Goal: Navigation & Orientation: Find specific page/section

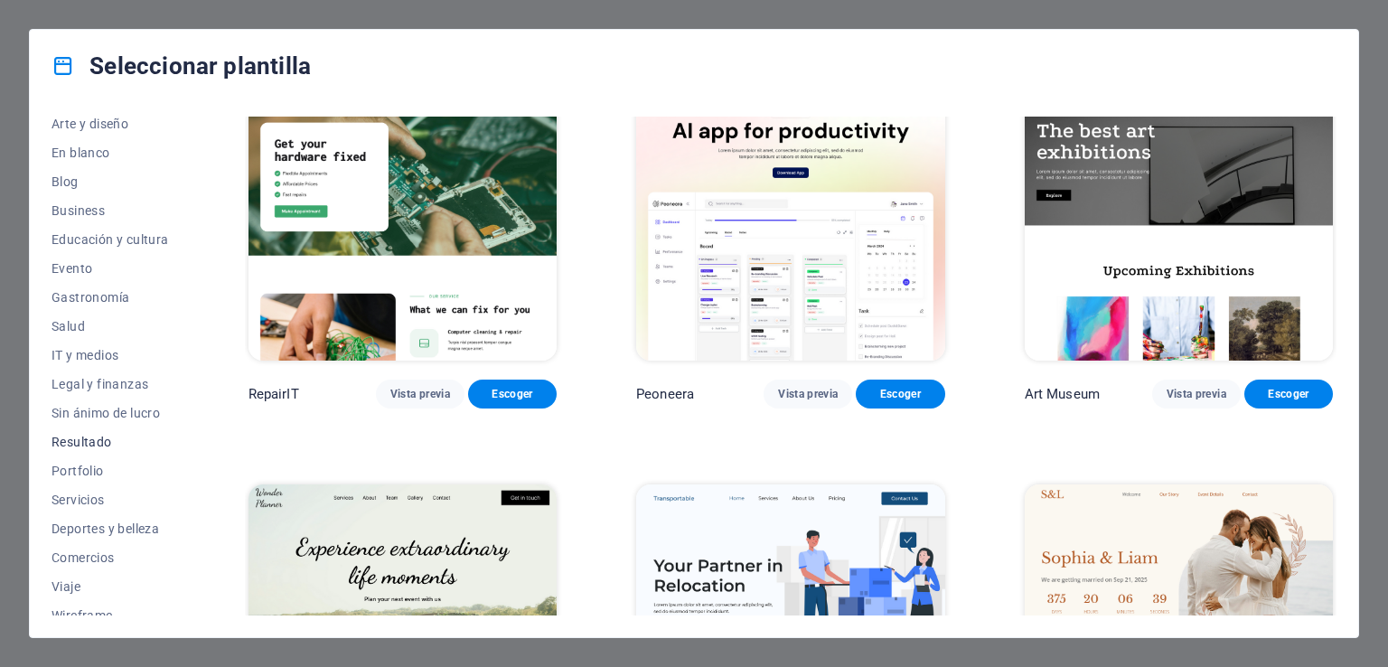
scroll to position [224, 0]
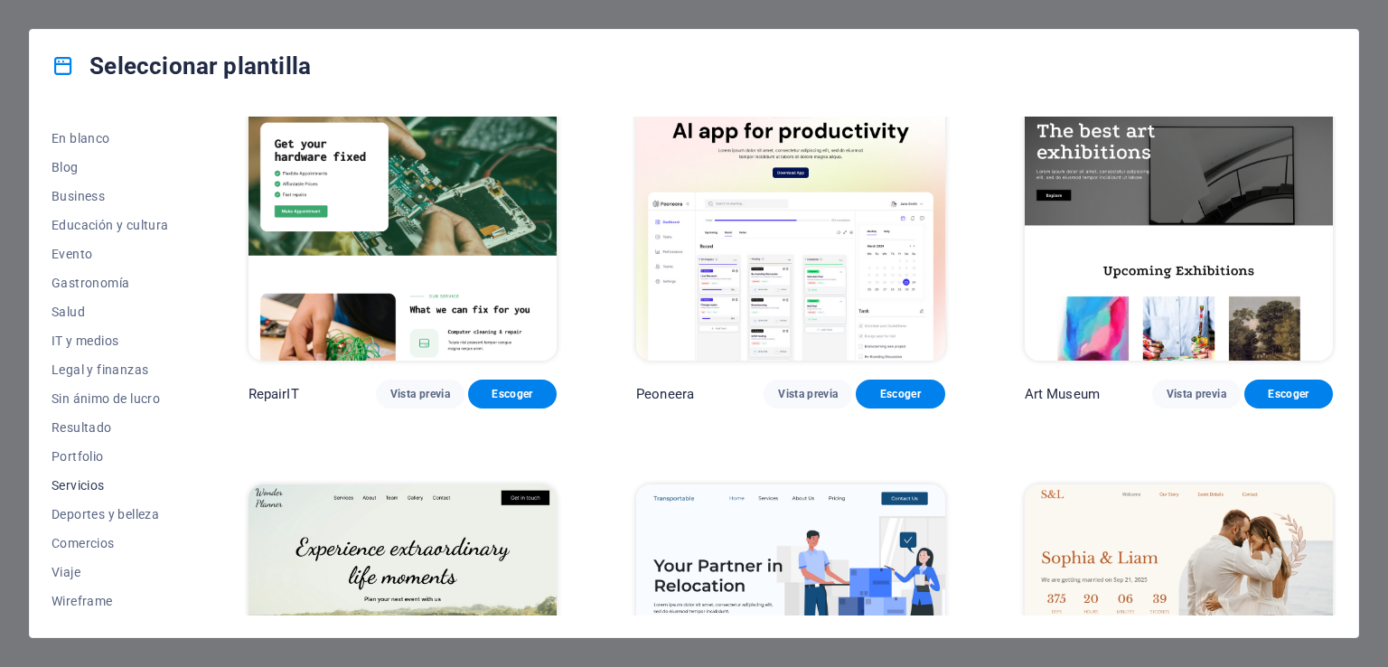
click at [80, 488] on span "Servicios" at bounding box center [110, 485] width 117 height 14
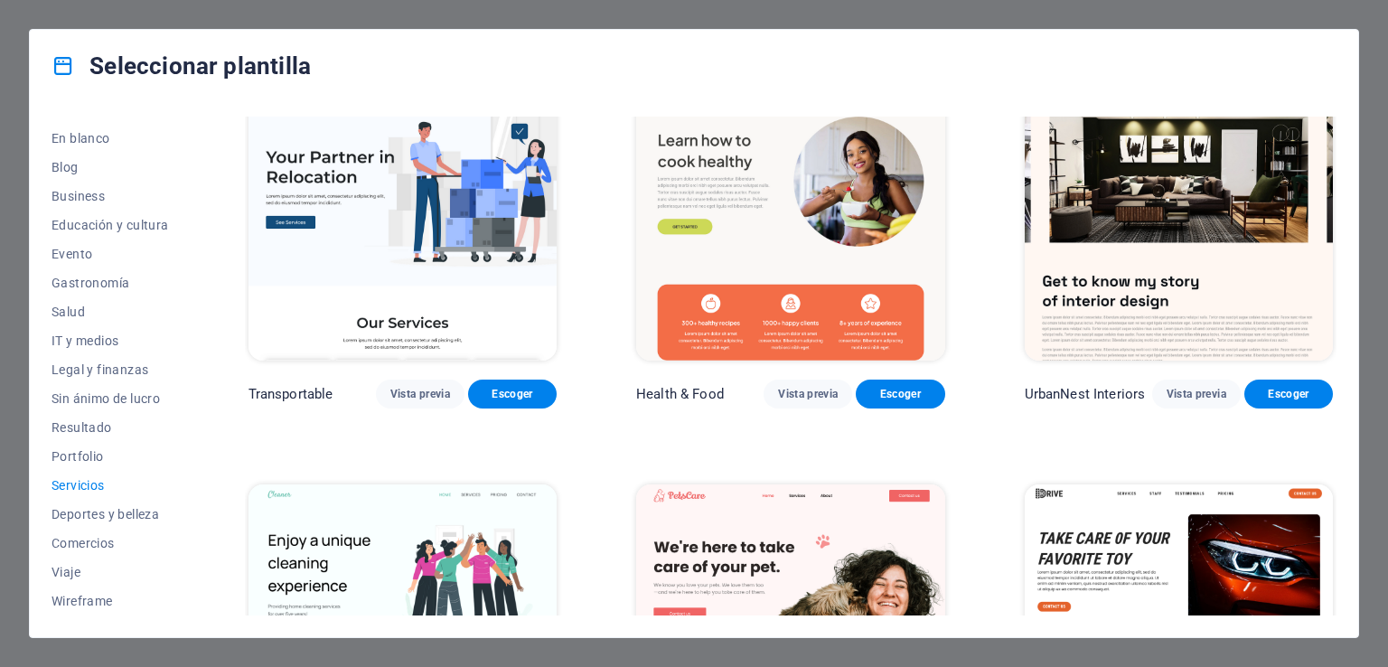
scroll to position [45, 0]
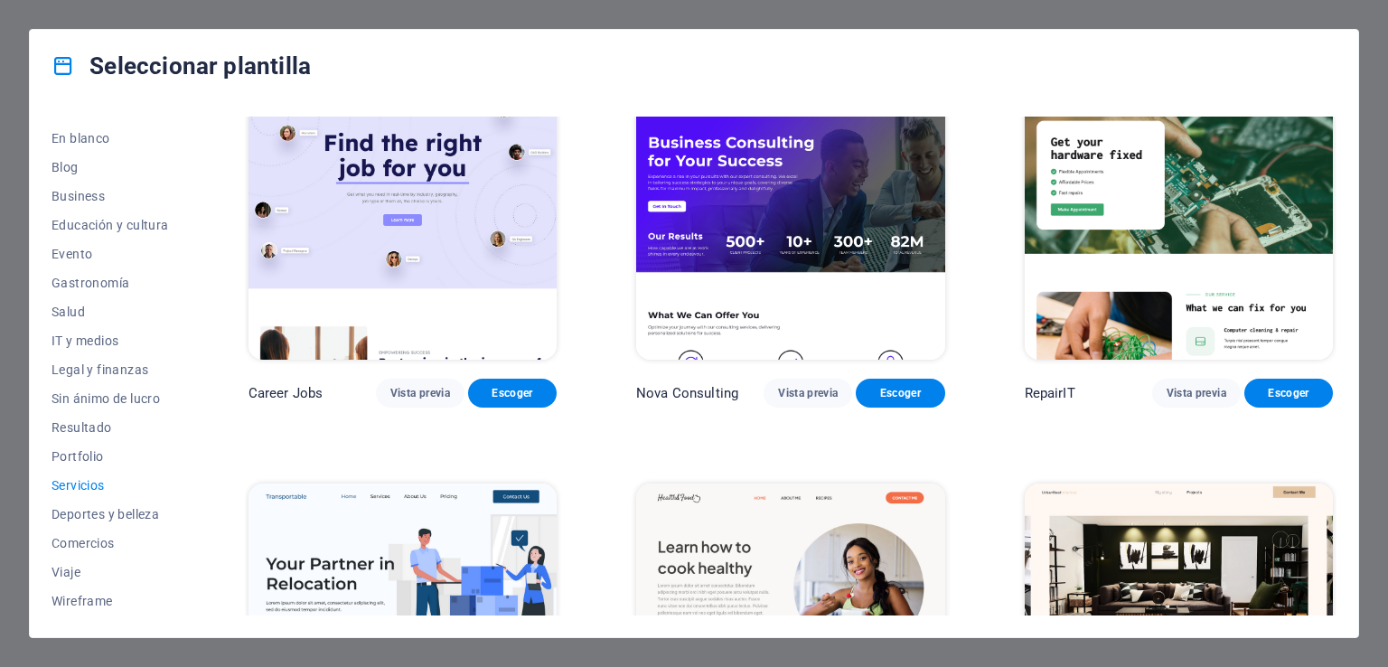
click at [82, 488] on span "Servicios" at bounding box center [110, 485] width 117 height 14
click at [100, 546] on span "Comercios" at bounding box center [110, 543] width 117 height 14
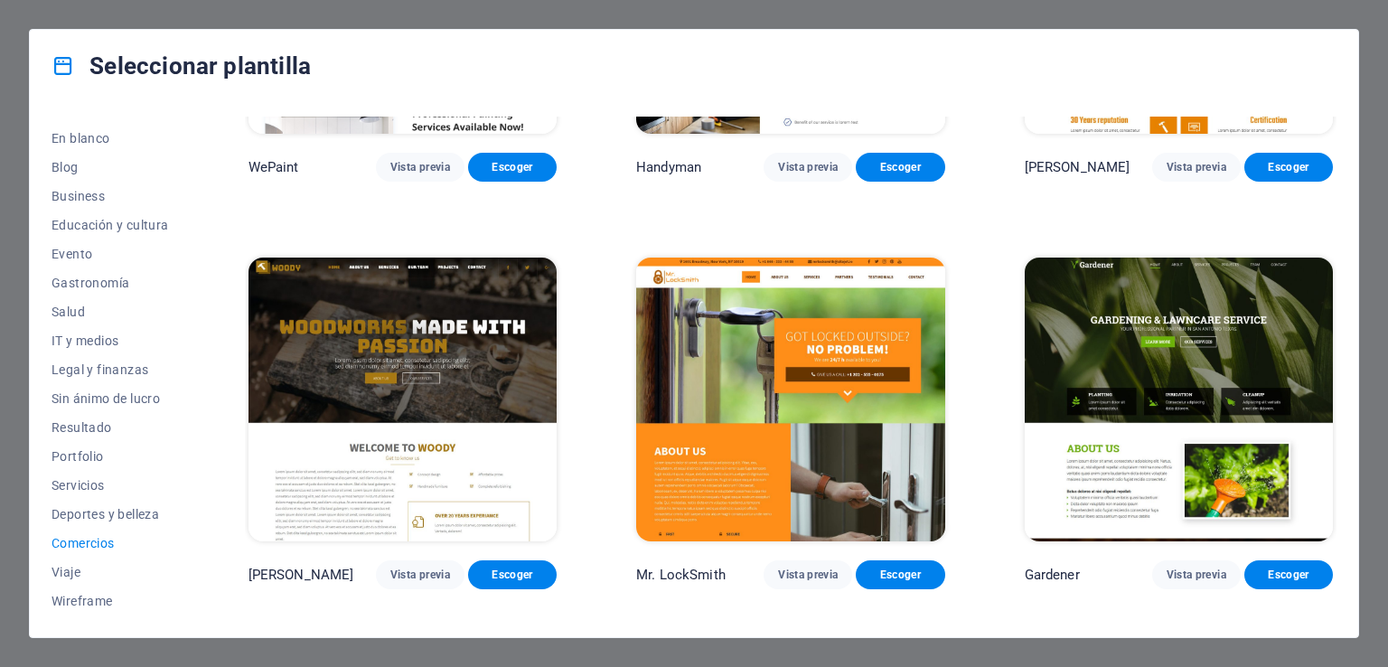
scroll to position [647, 0]
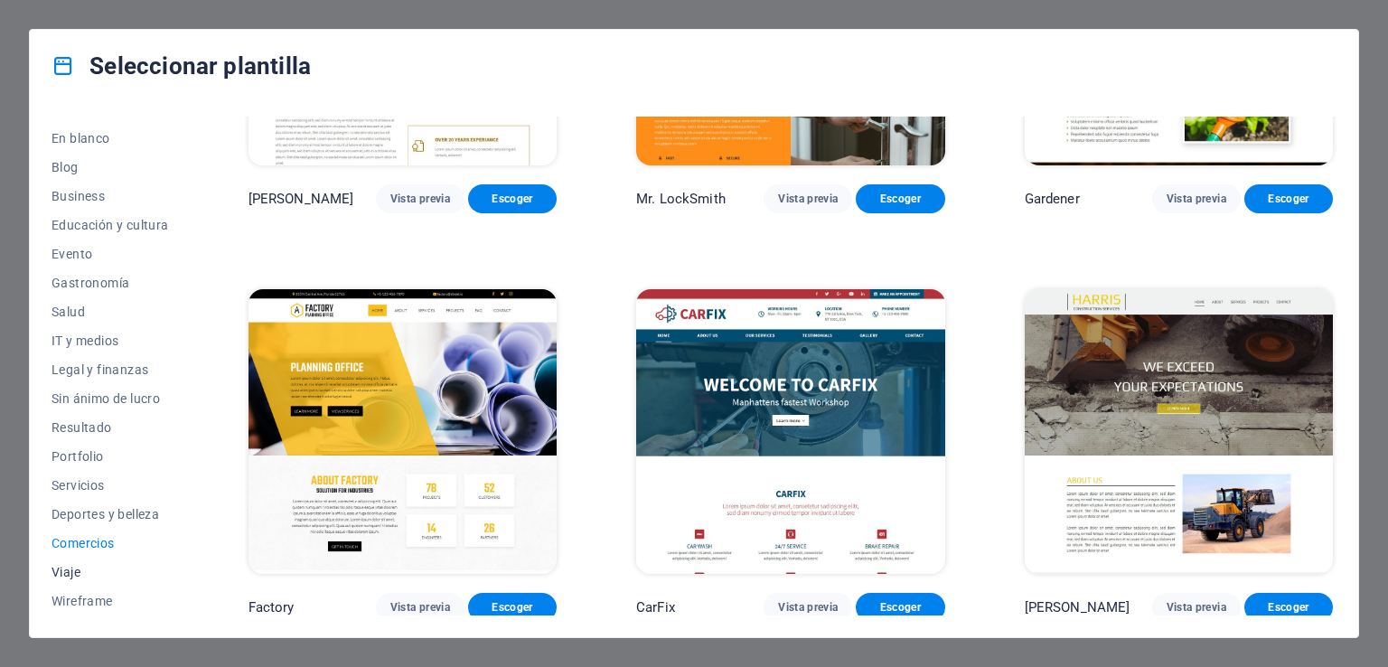
click at [68, 568] on span "Viaje" at bounding box center [110, 572] width 117 height 14
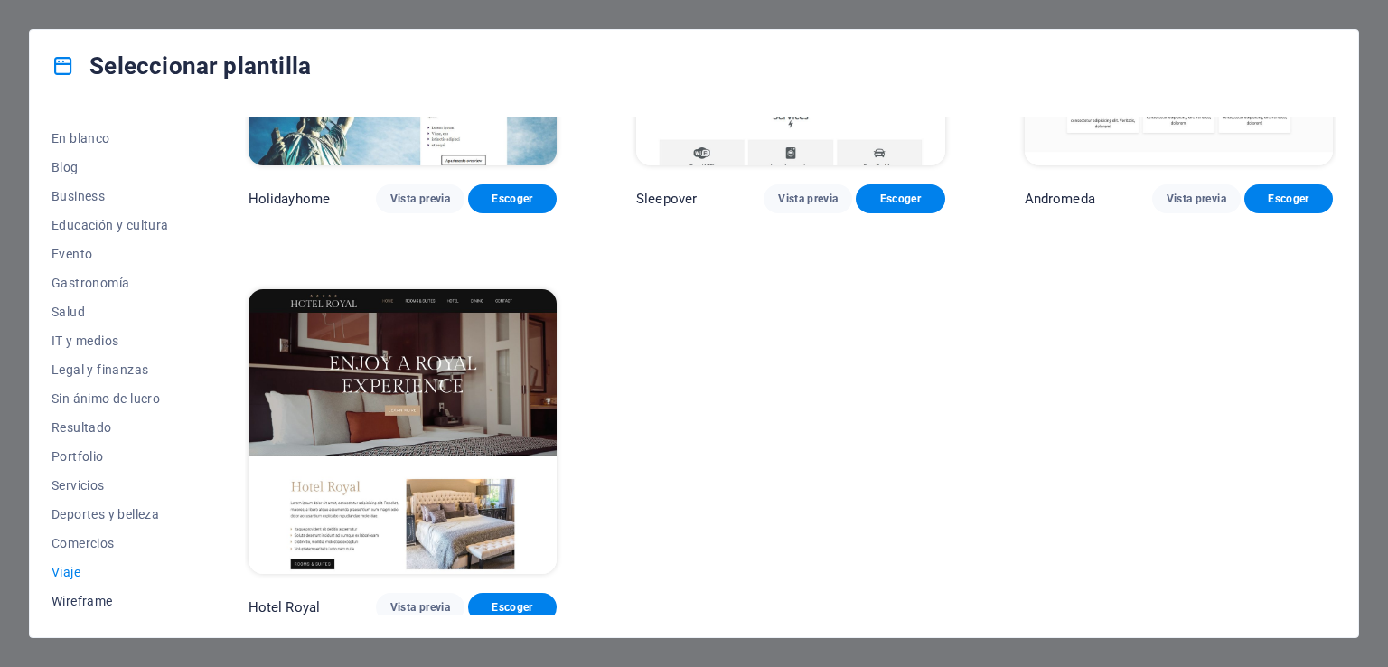
click at [94, 599] on span "Wireframe" at bounding box center [110, 601] width 117 height 14
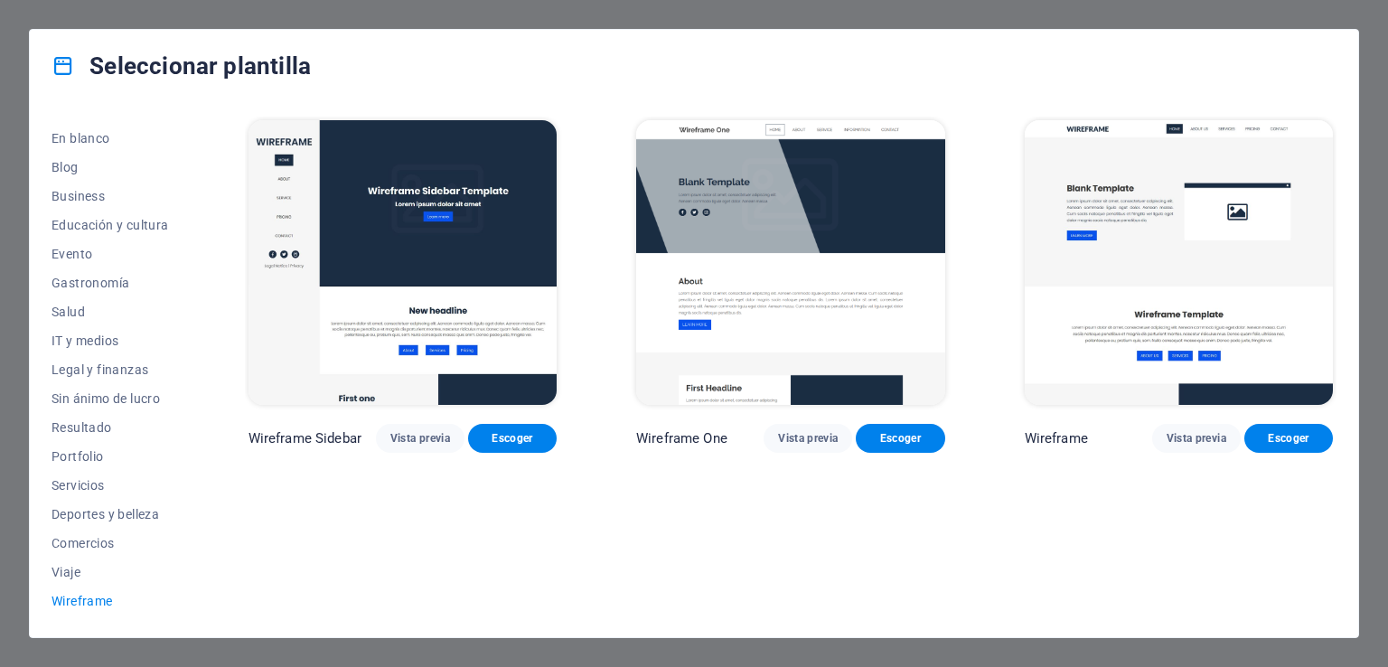
scroll to position [0, 0]
click at [94, 507] on span "Deportes y belleza" at bounding box center [110, 514] width 117 height 14
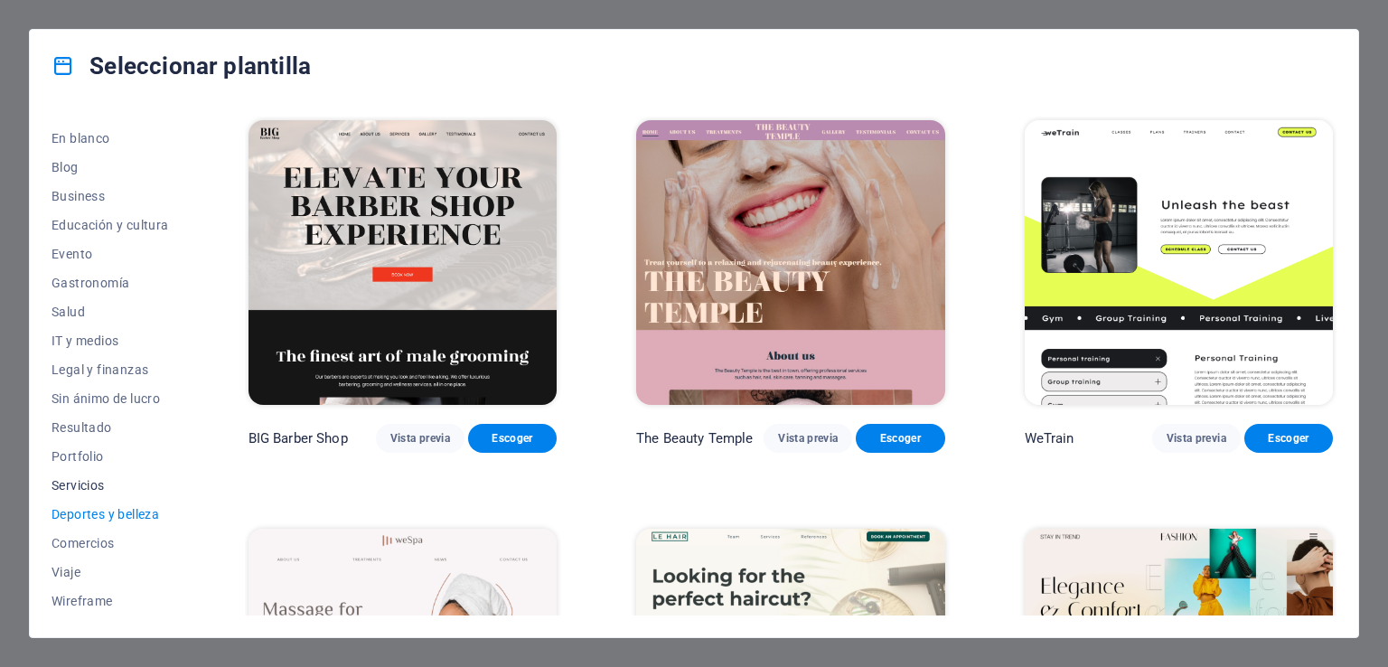
click at [89, 485] on span "Servicios" at bounding box center [110, 485] width 117 height 14
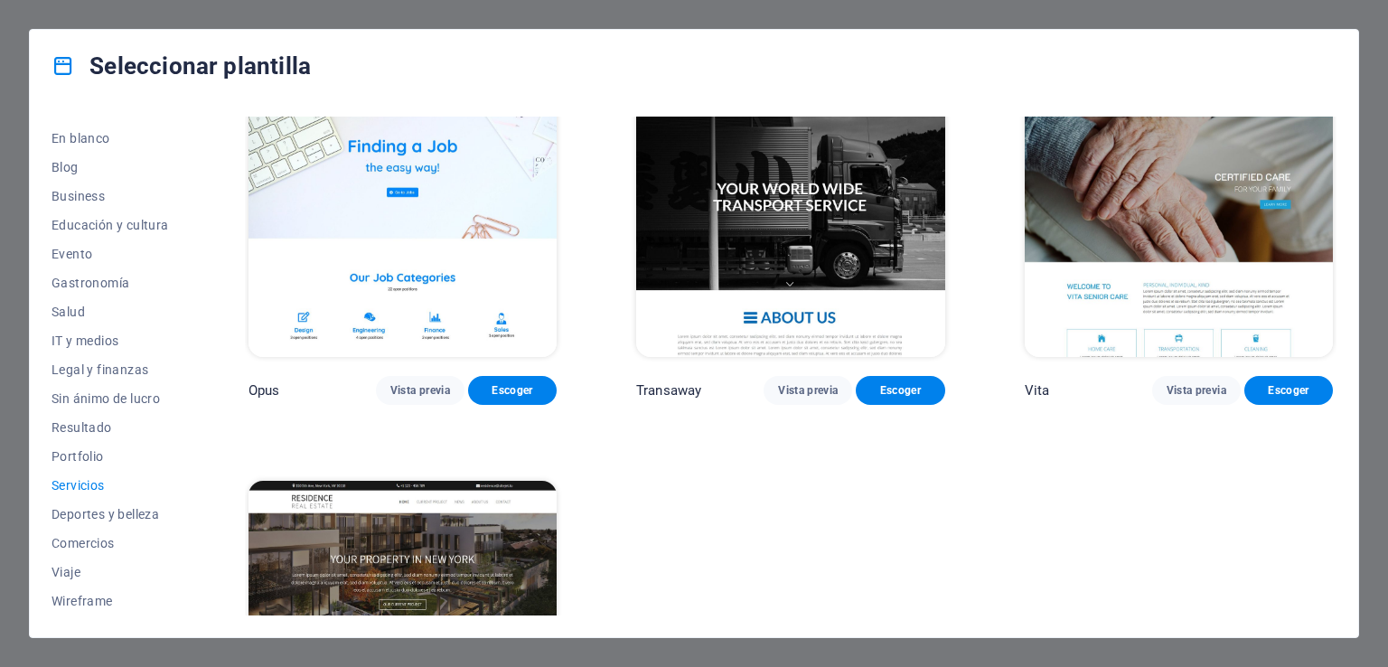
scroll to position [2318, 0]
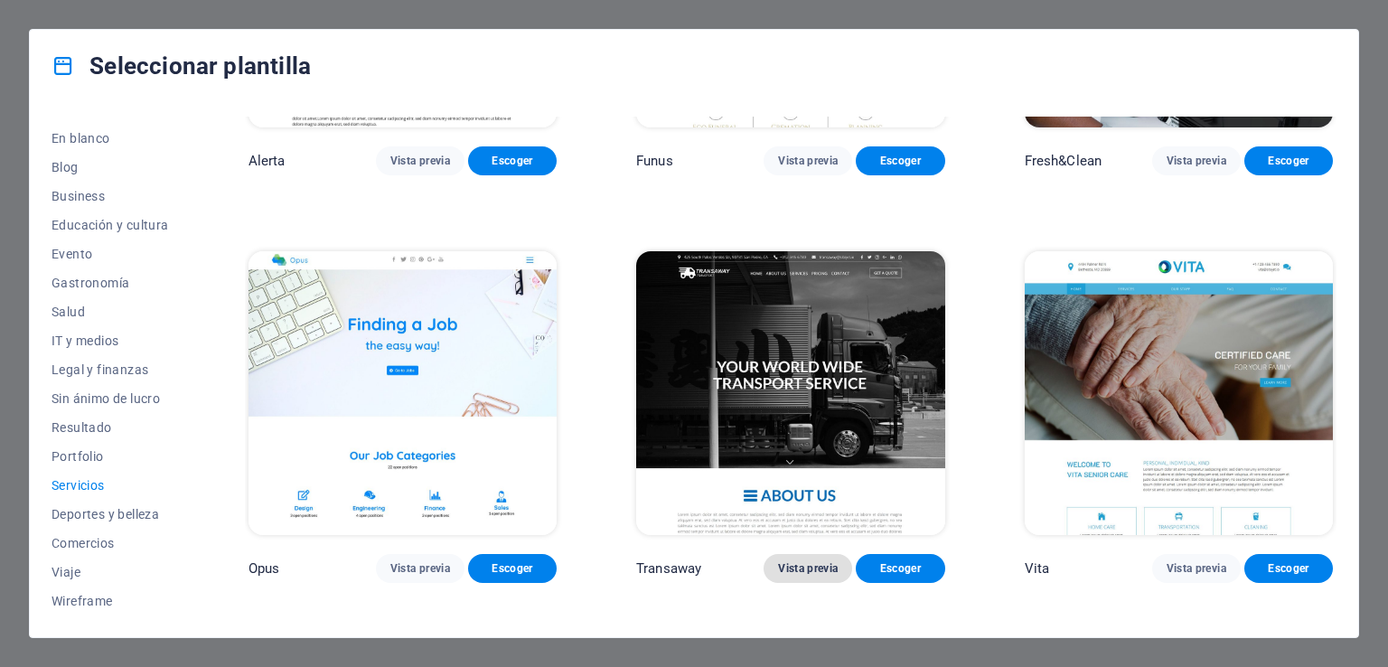
click at [815, 561] on span "Vista previa" at bounding box center [808, 568] width 60 height 14
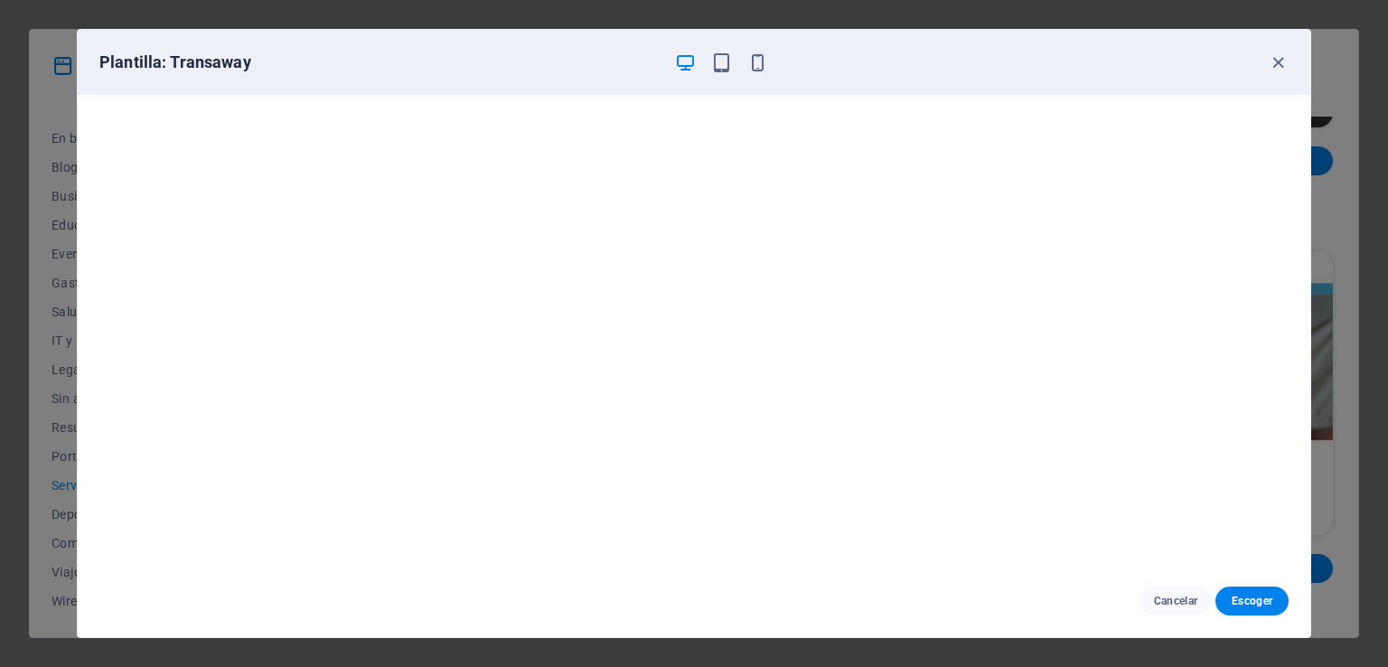
click at [887, 14] on div "Plantilla: Transaway Cancelar Escoger" at bounding box center [694, 333] width 1388 height 667
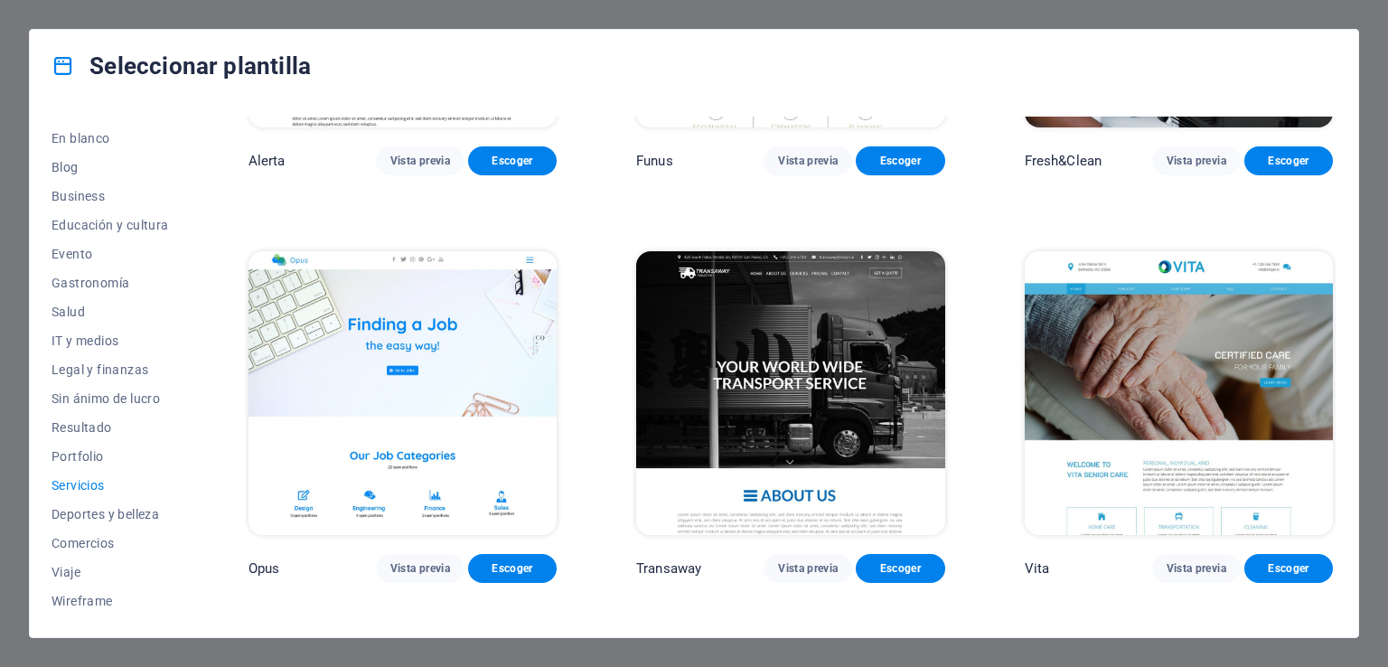
click at [718, 395] on img at bounding box center [790, 393] width 308 height 285
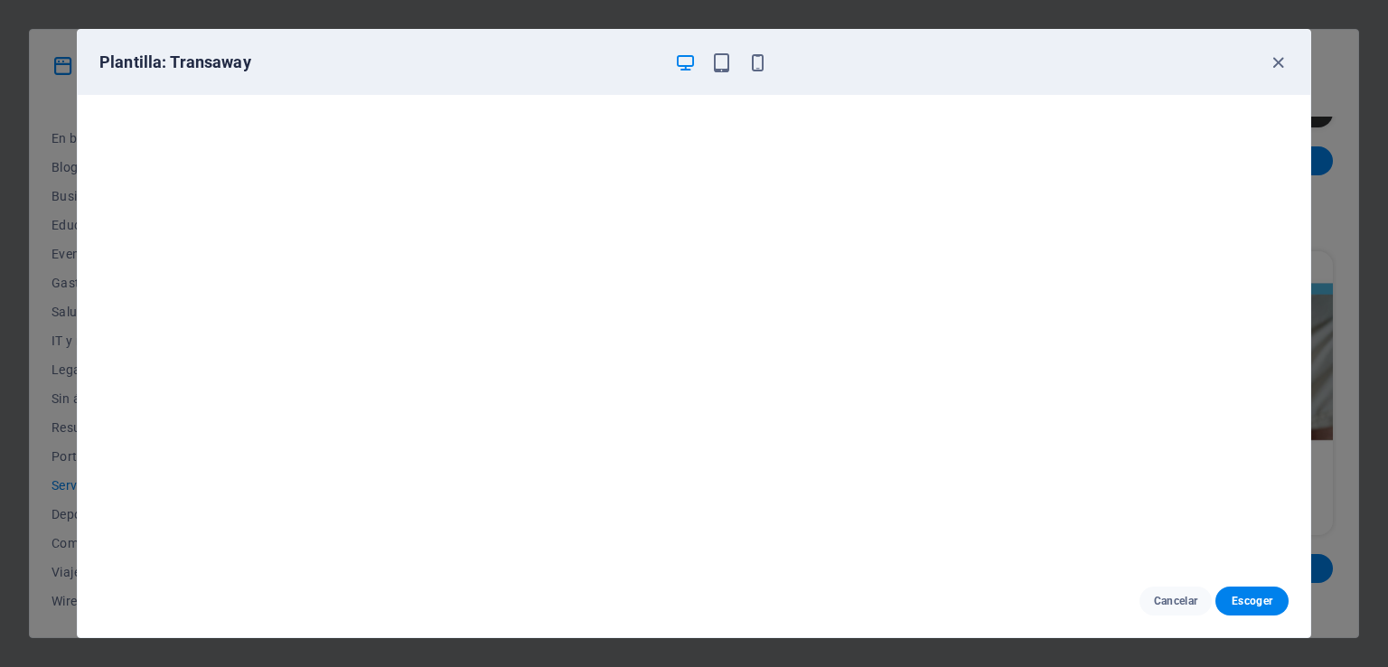
scroll to position [0, 0]
click at [727, 64] on icon "button" at bounding box center [721, 62] width 21 height 21
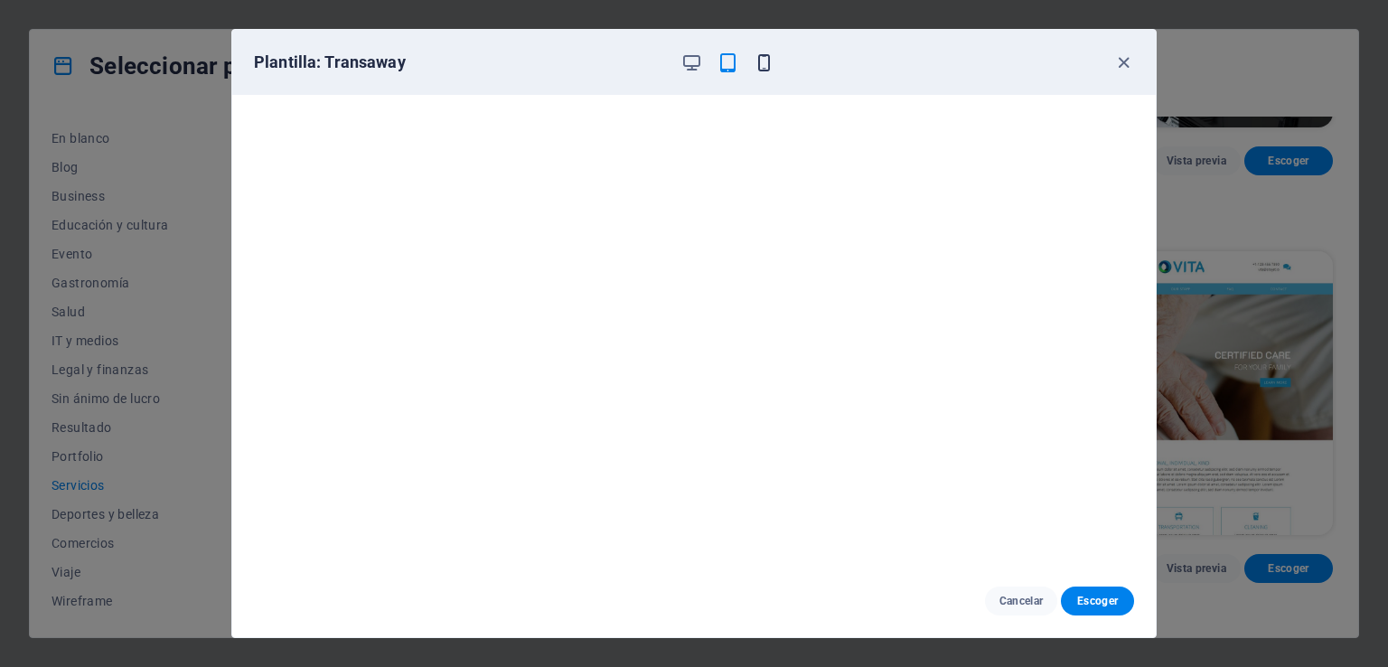
click at [763, 66] on icon "button" at bounding box center [764, 62] width 21 height 21
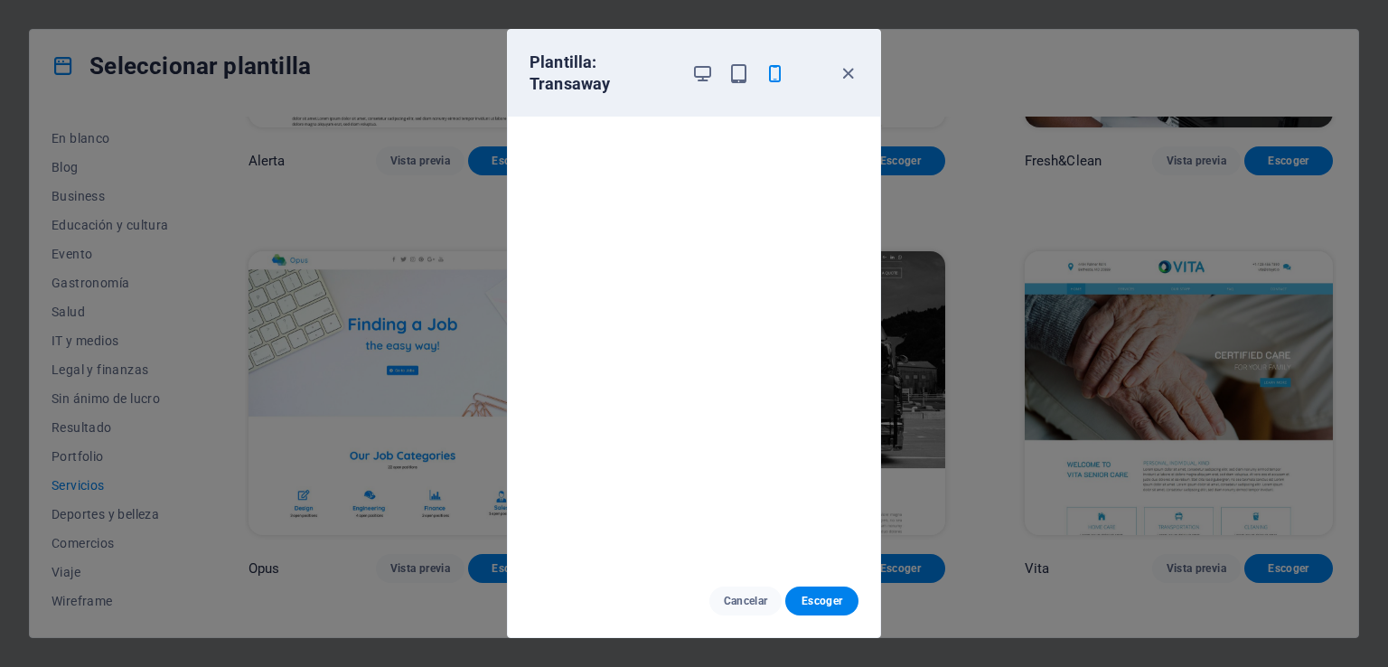
click at [773, 76] on icon "button" at bounding box center [775, 73] width 21 height 21
click at [852, 75] on icon "button" at bounding box center [848, 73] width 21 height 21
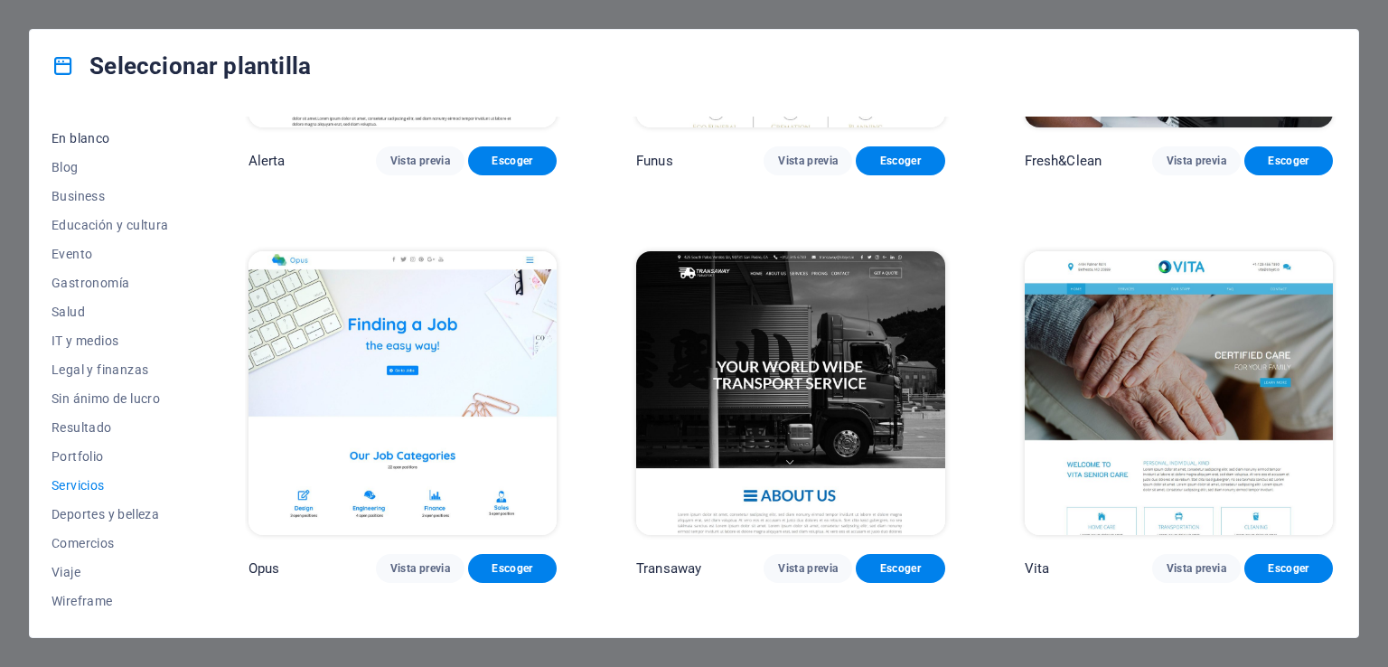
click at [73, 146] on button "En blanco" at bounding box center [110, 138] width 117 height 29
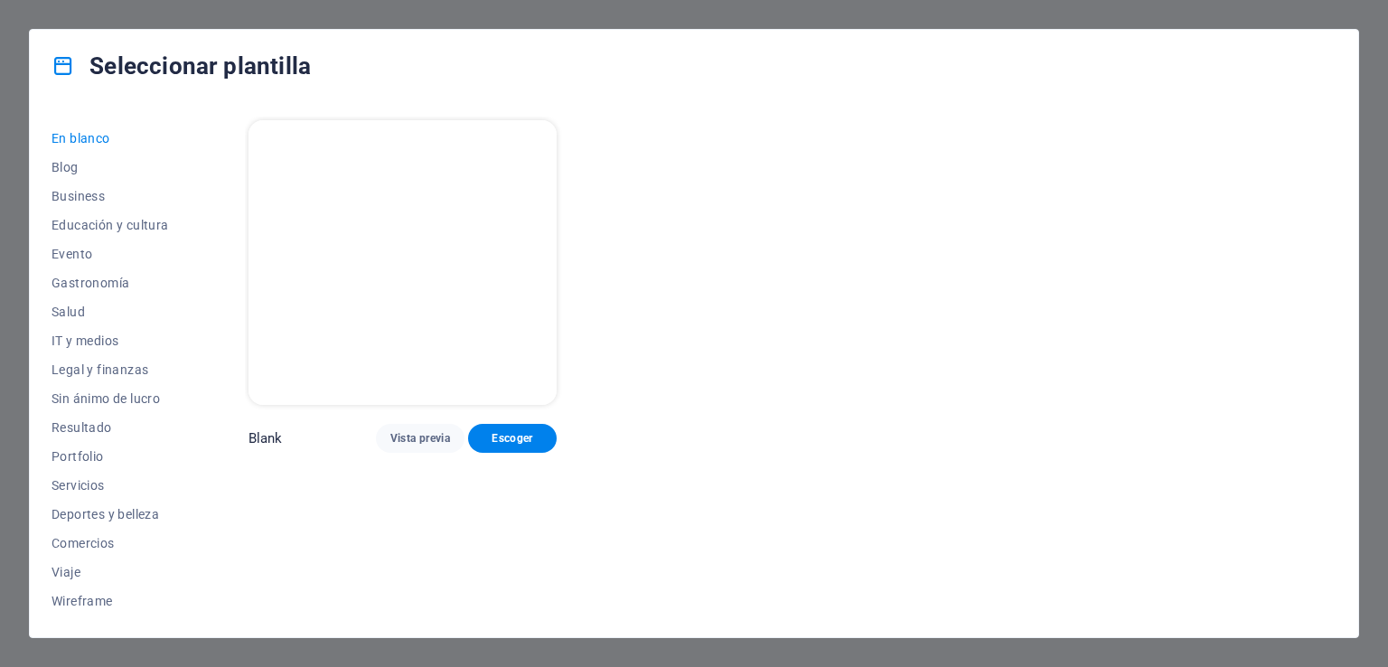
scroll to position [0, 0]
click at [69, 164] on span "Blog" at bounding box center [110, 167] width 117 height 14
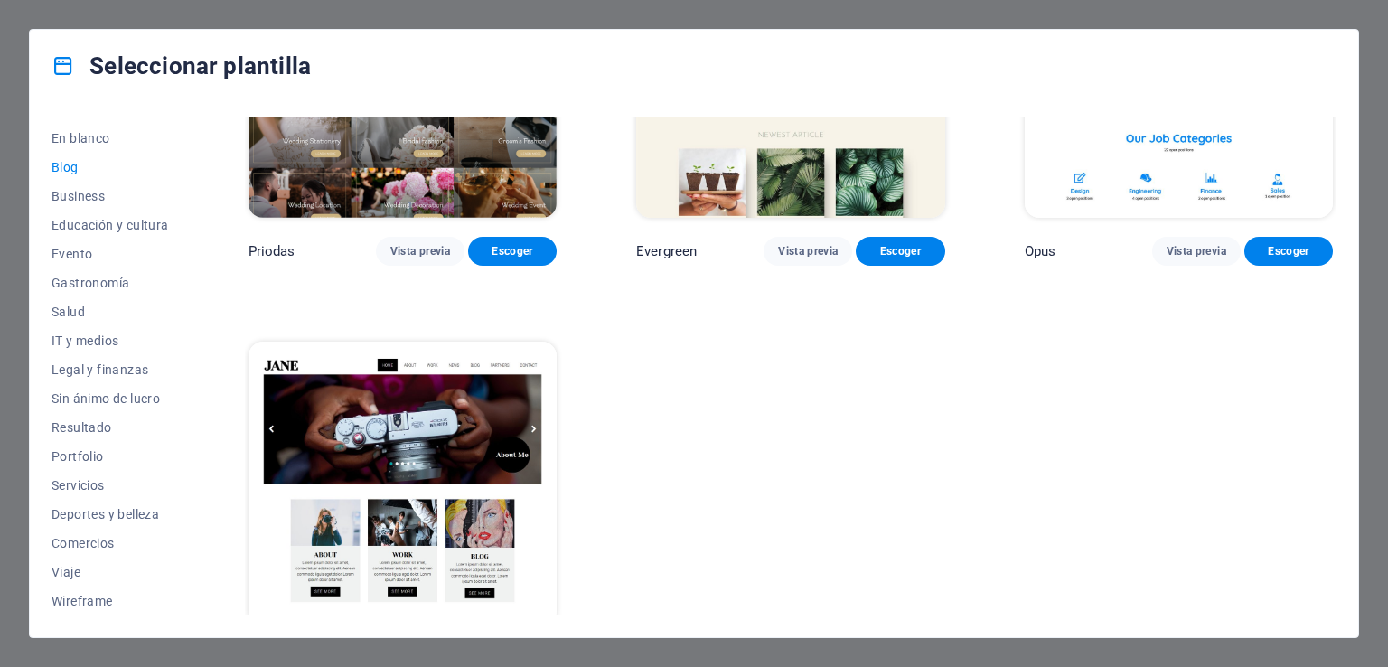
scroll to position [3086, 0]
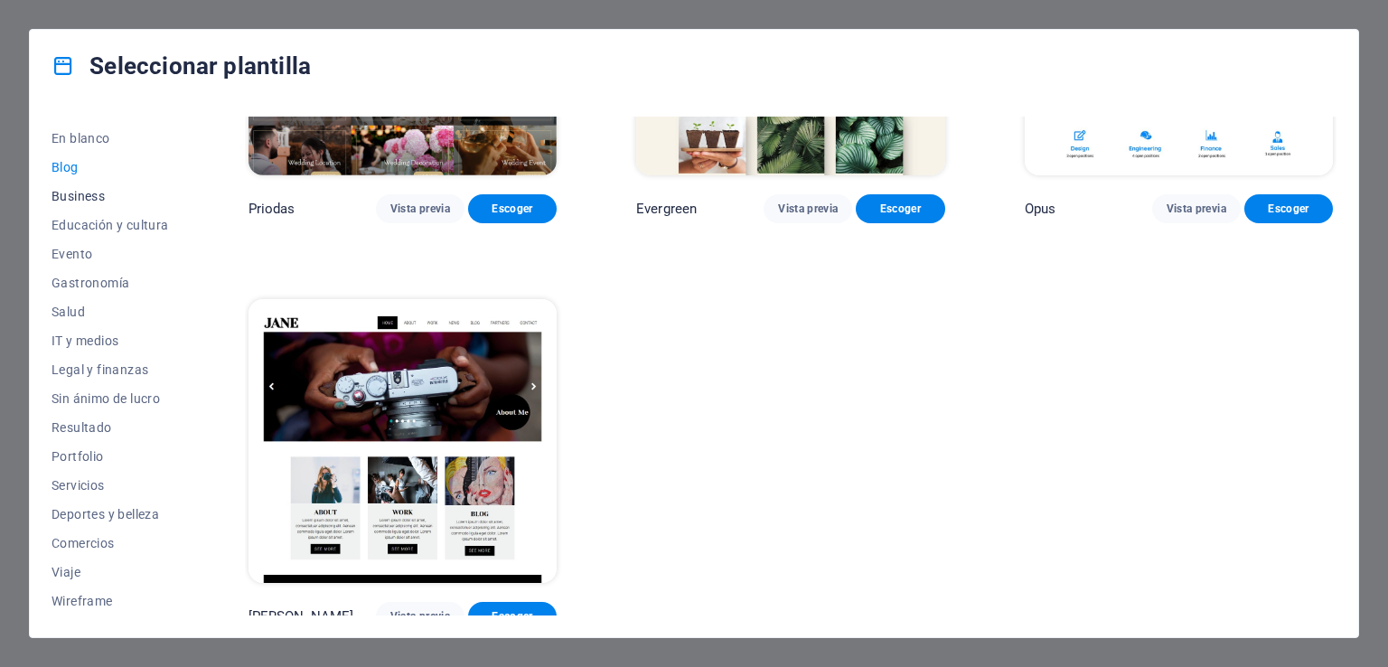
click at [95, 197] on span "Business" at bounding box center [110, 196] width 117 height 14
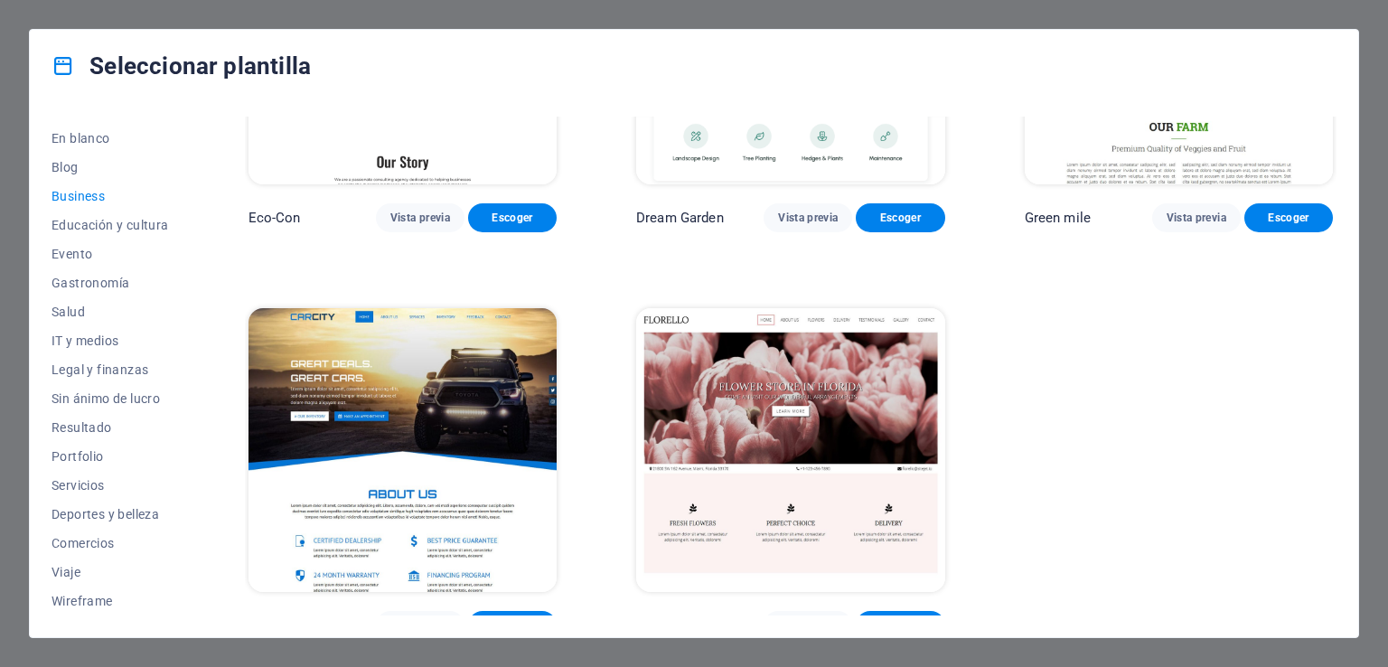
scroll to position [241, 0]
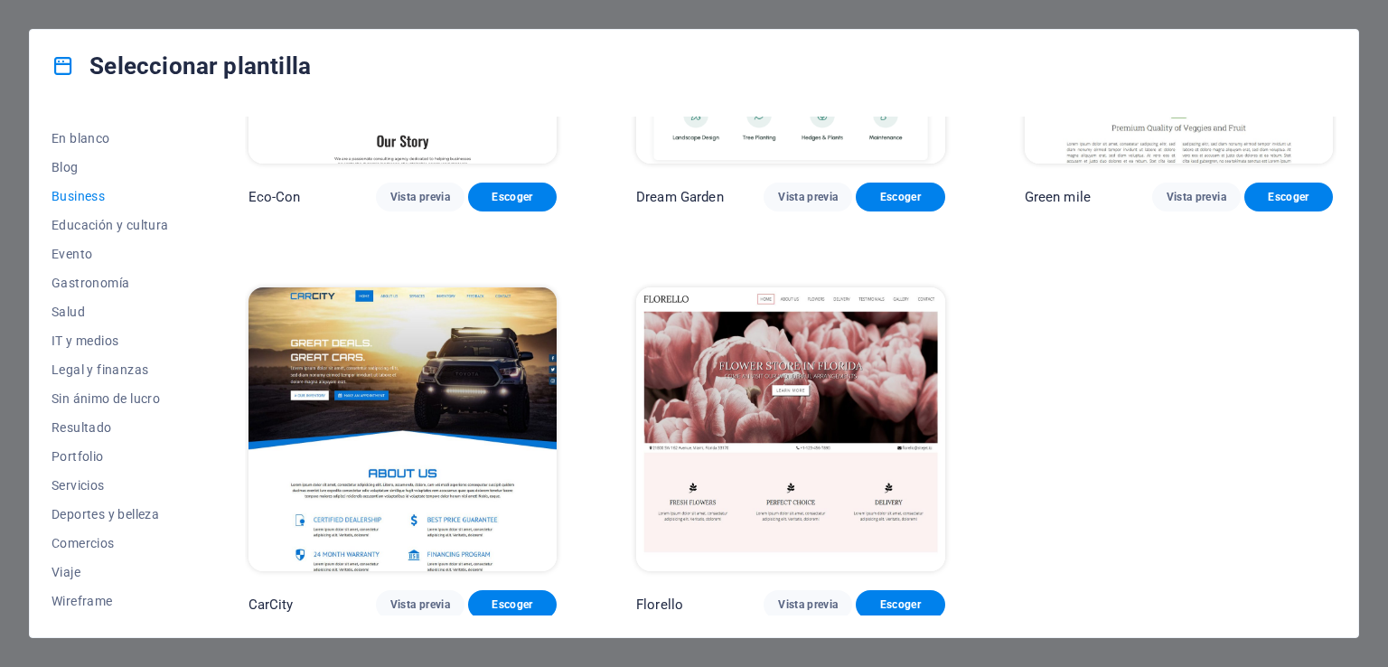
click at [432, 379] on img at bounding box center [403, 429] width 308 height 285
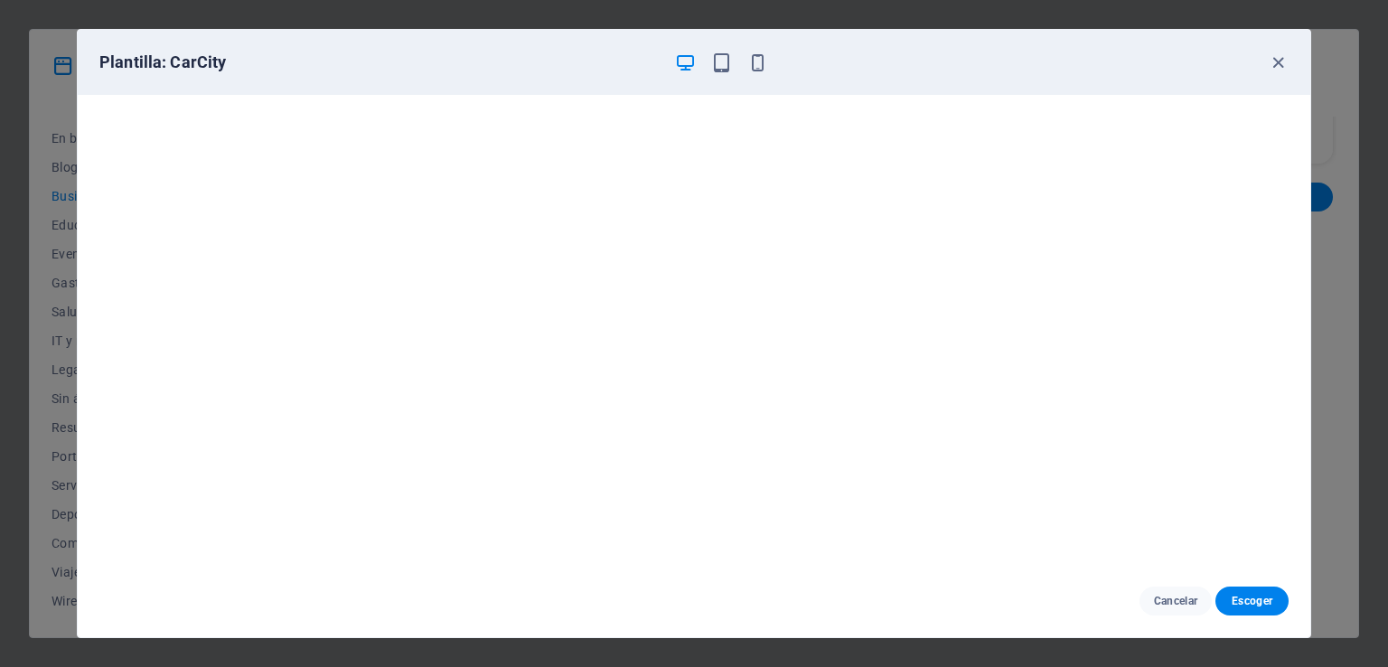
scroll to position [0, 0]
click at [1277, 61] on icon "button" at bounding box center [1278, 62] width 21 height 21
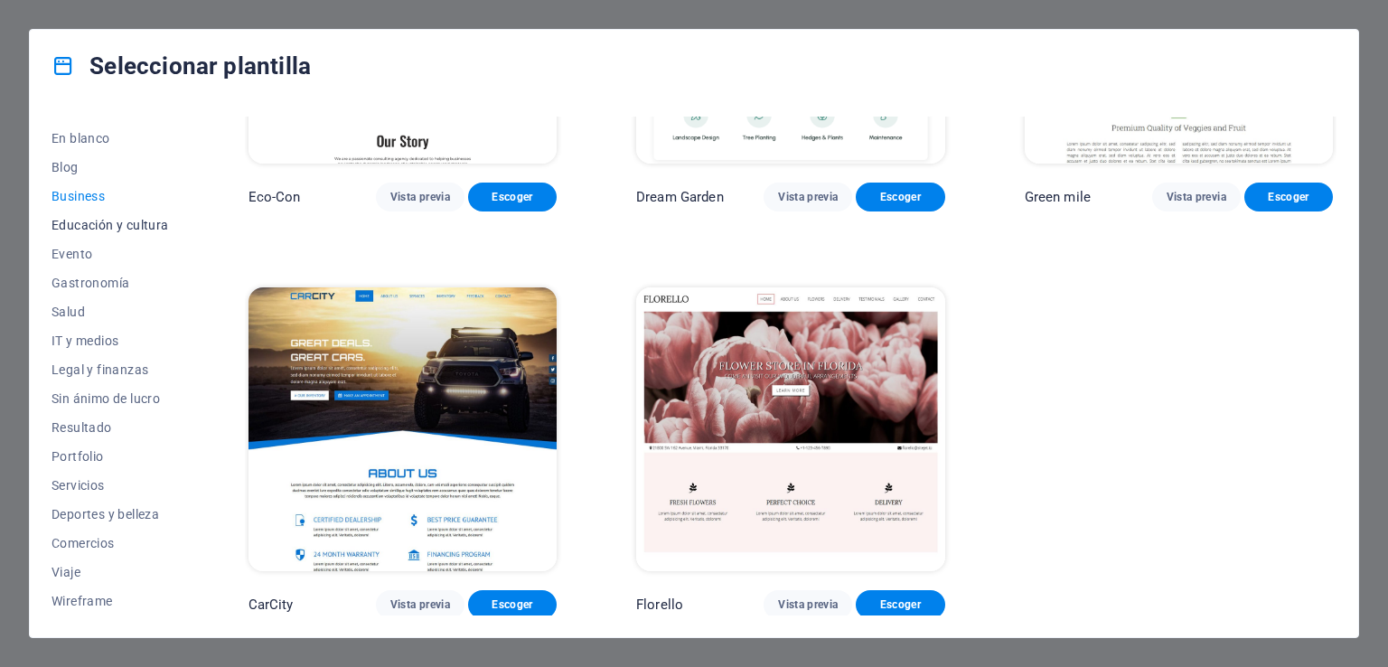
click at [83, 225] on span "Educación y cultura" at bounding box center [110, 225] width 117 height 14
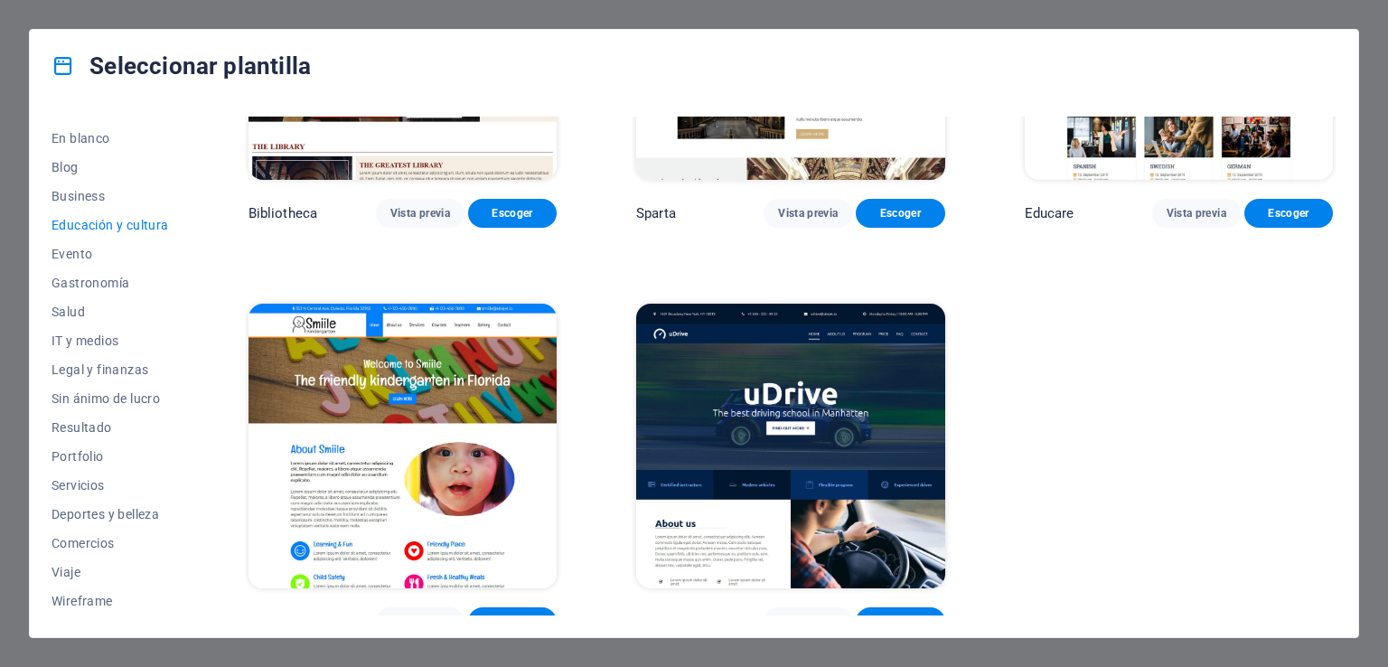
scroll to position [647, 0]
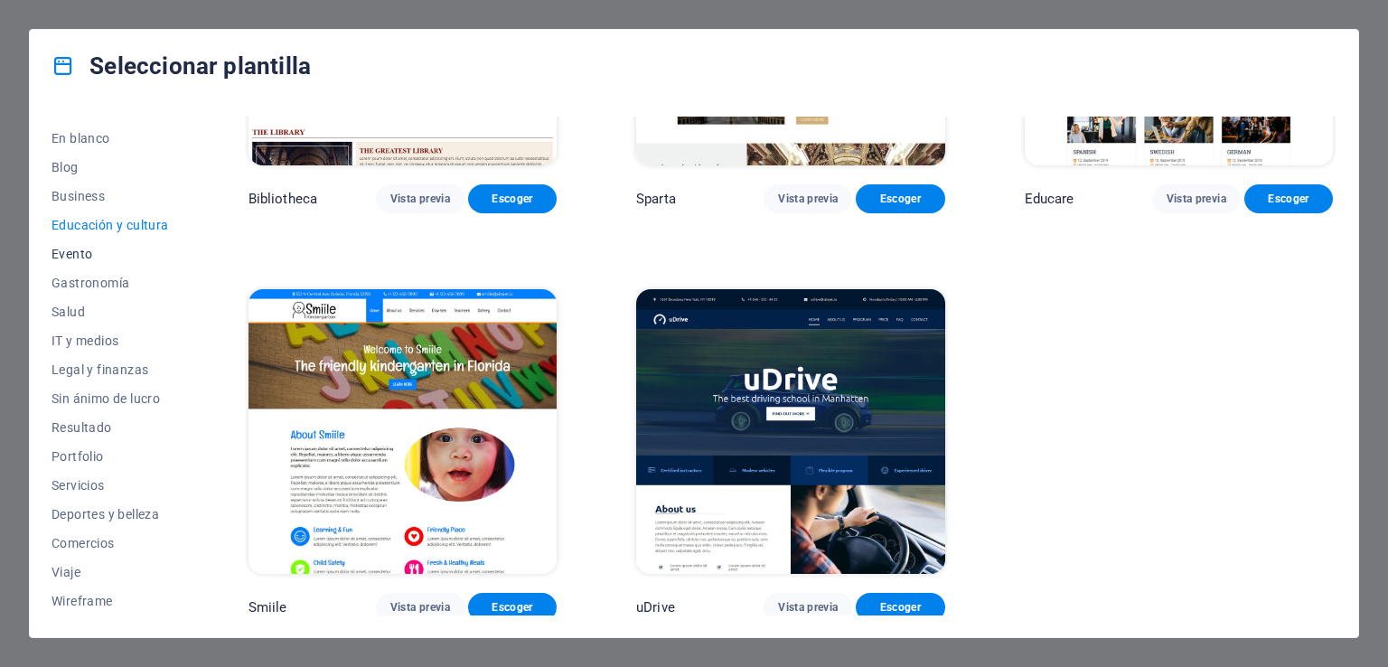
click at [76, 251] on span "Evento" at bounding box center [110, 254] width 117 height 14
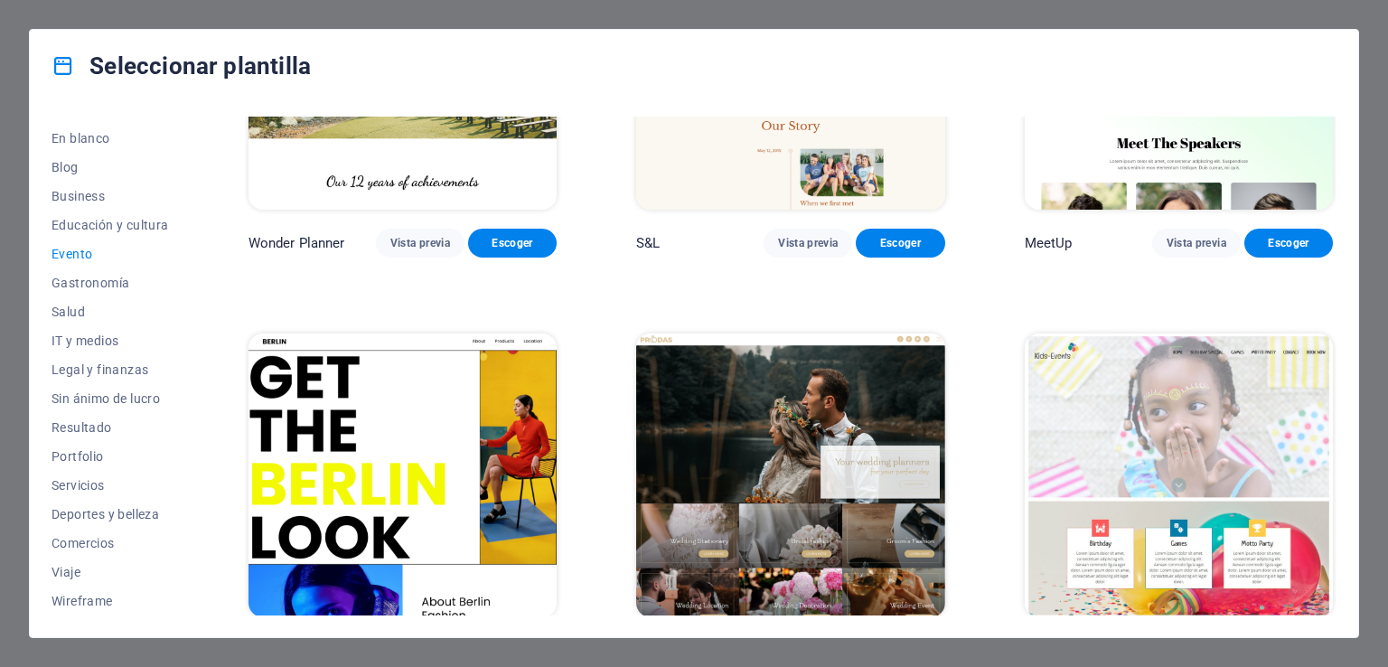
scroll to position [0, 0]
